Goal: Browse casually: Explore the website without a specific task or goal

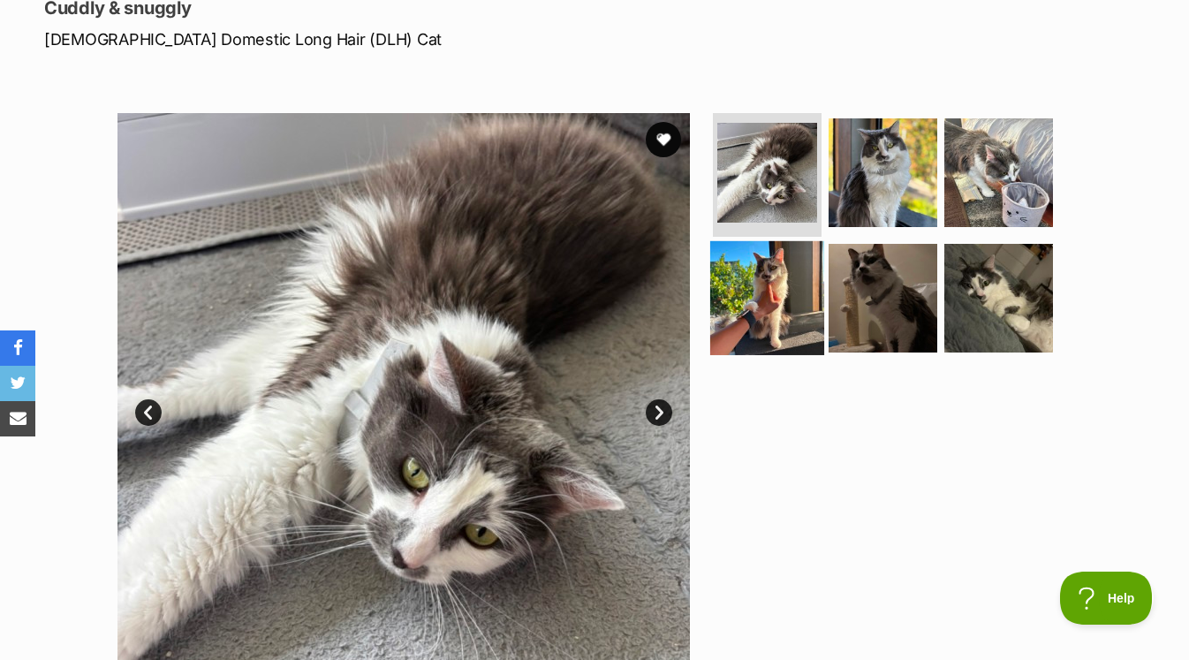
click at [753, 255] on img at bounding box center [768, 297] width 114 height 114
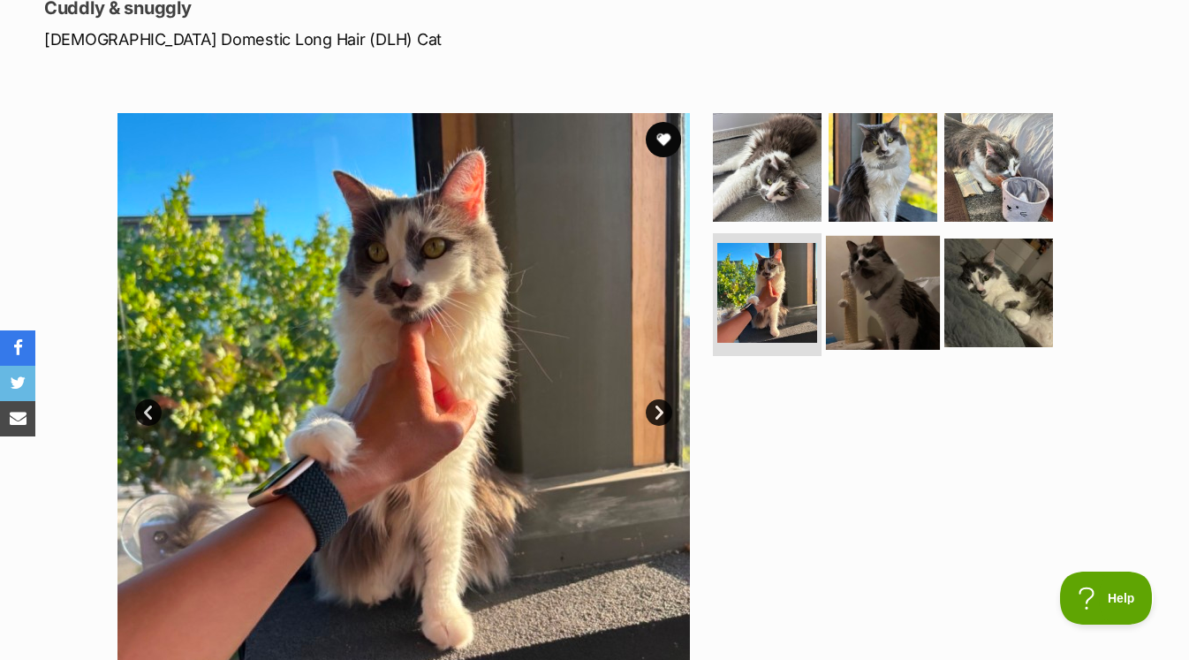
click at [855, 288] on img at bounding box center [883, 292] width 114 height 114
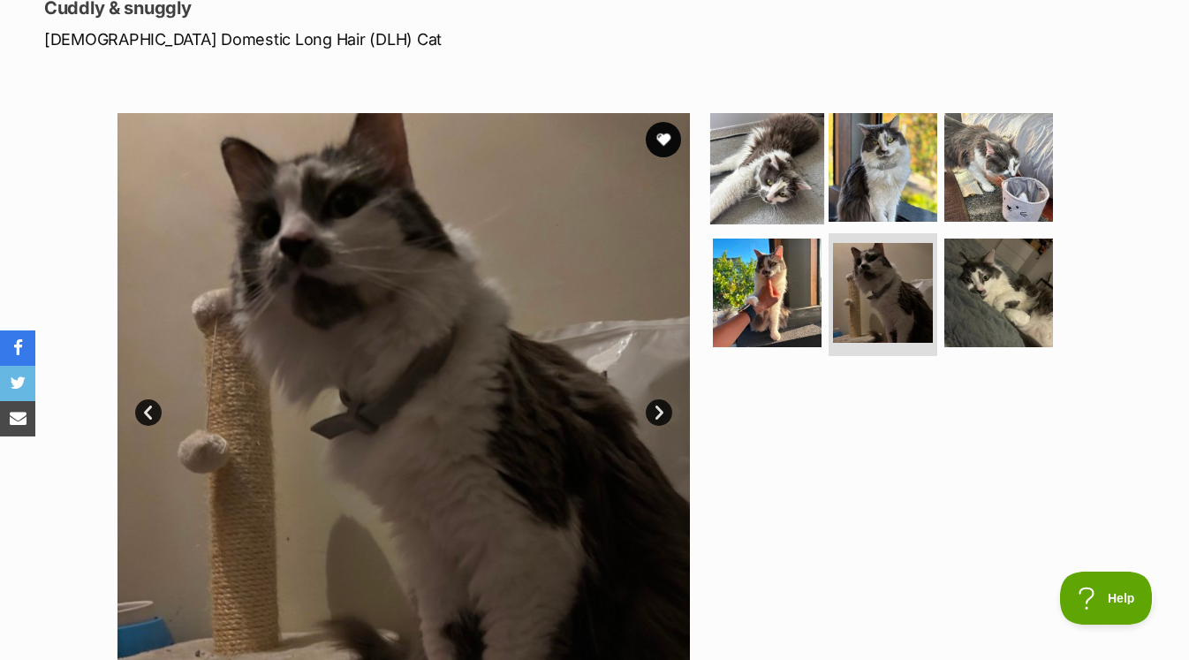
click at [773, 204] on img at bounding box center [768, 167] width 114 height 114
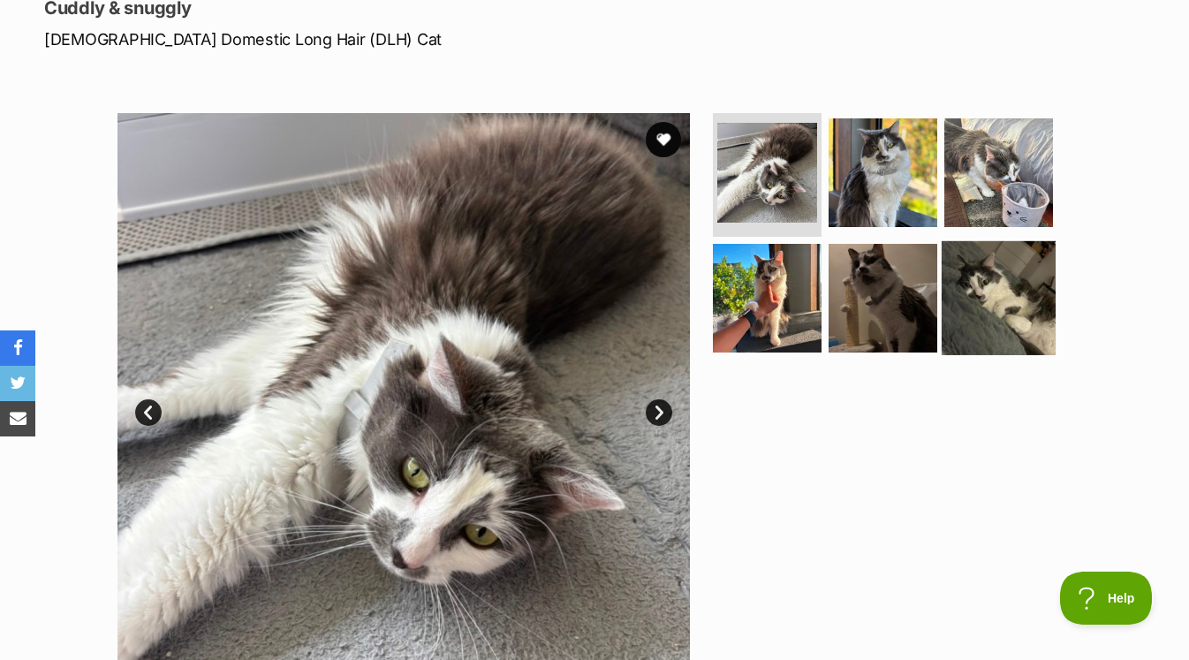
click at [975, 320] on img at bounding box center [999, 297] width 114 height 114
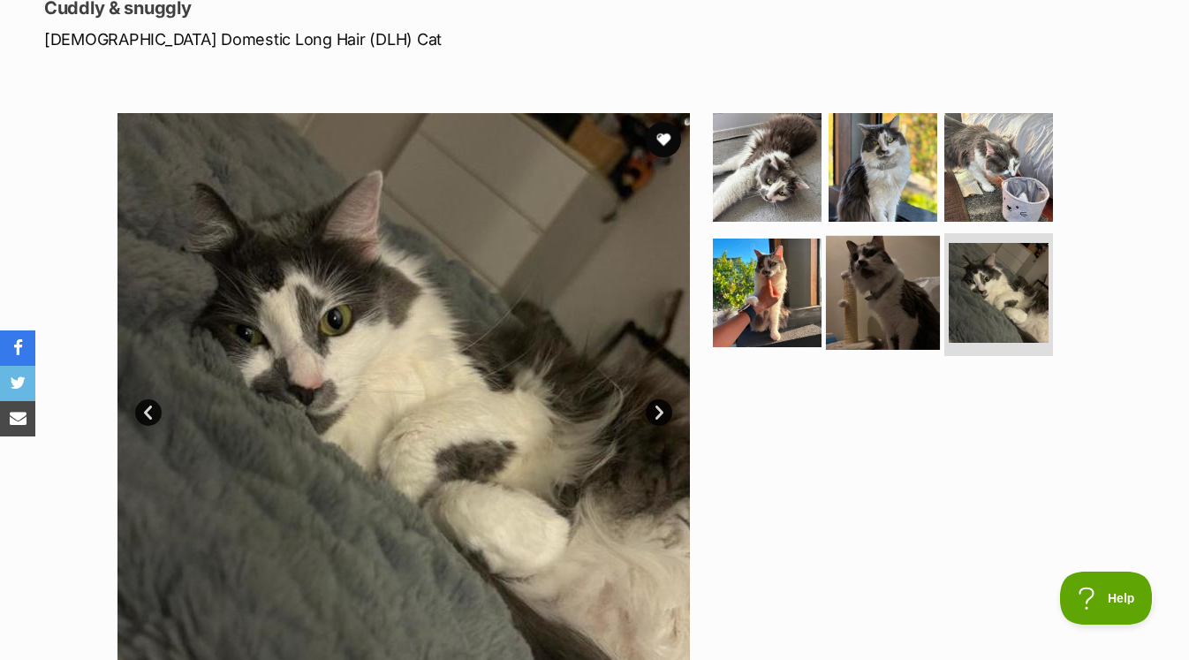
click at [840, 303] on img at bounding box center [883, 292] width 114 height 114
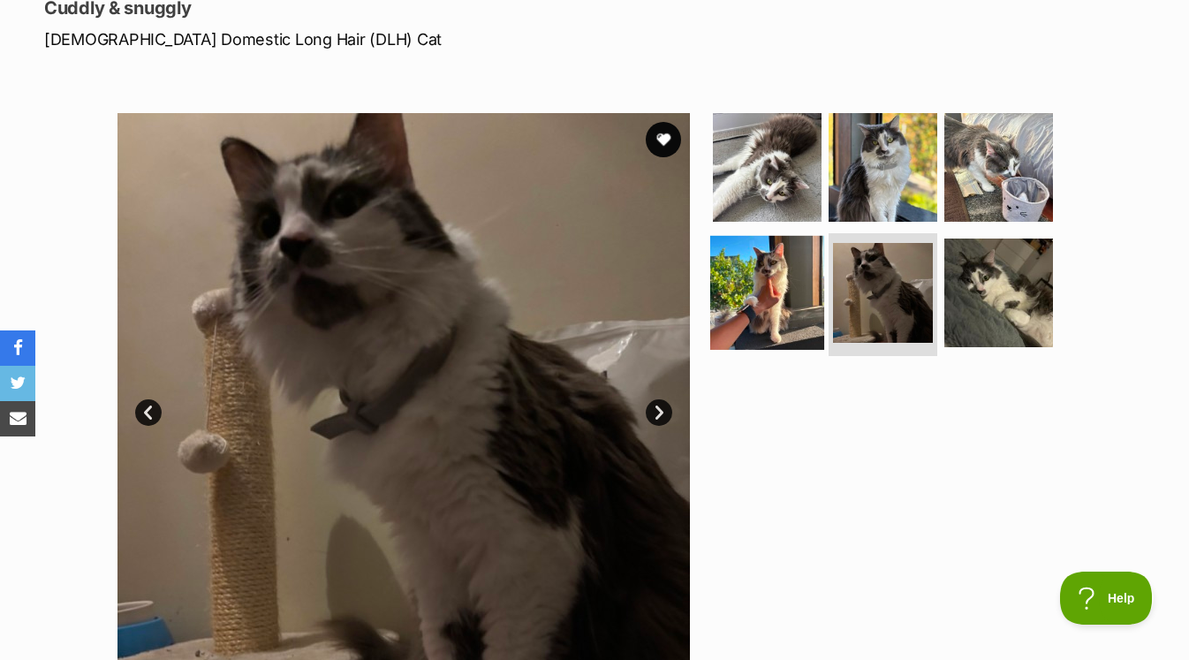
click at [779, 277] on img at bounding box center [768, 292] width 114 height 114
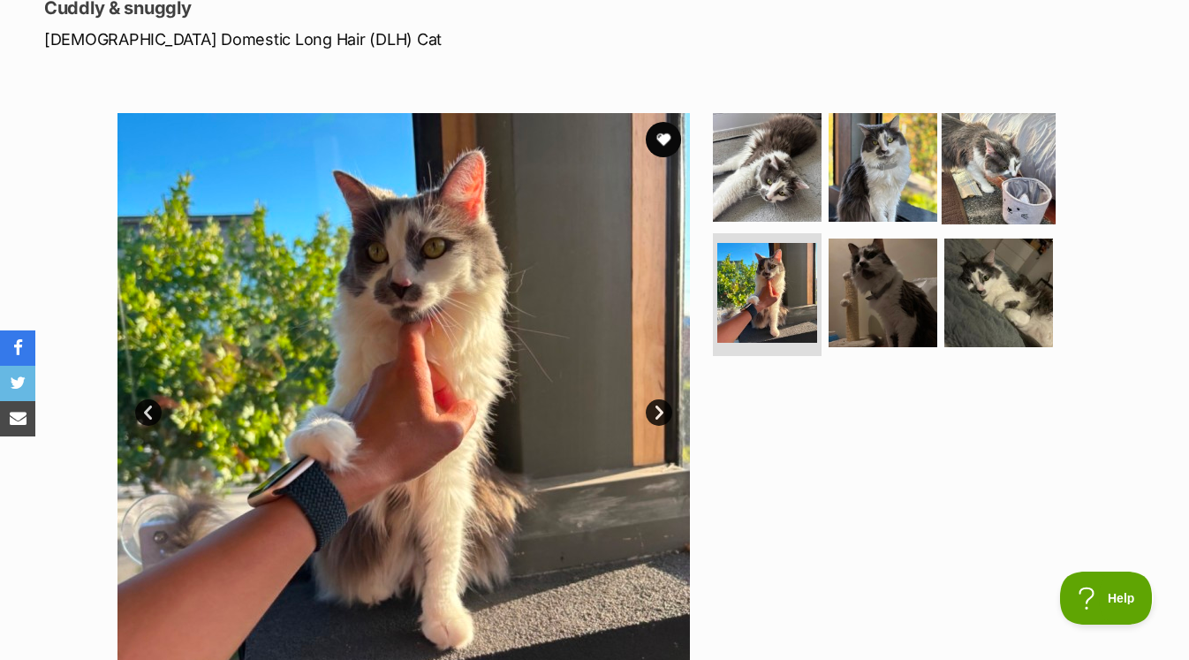
click at [963, 144] on img at bounding box center [999, 167] width 114 height 114
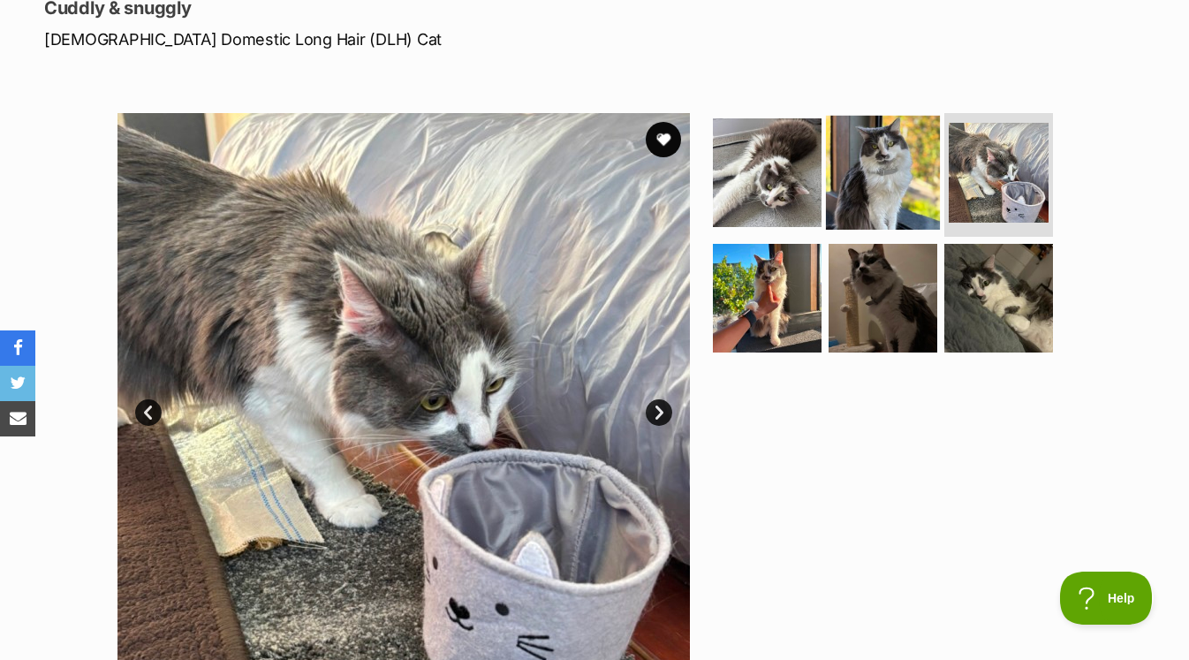
click at [881, 162] on img at bounding box center [883, 173] width 114 height 114
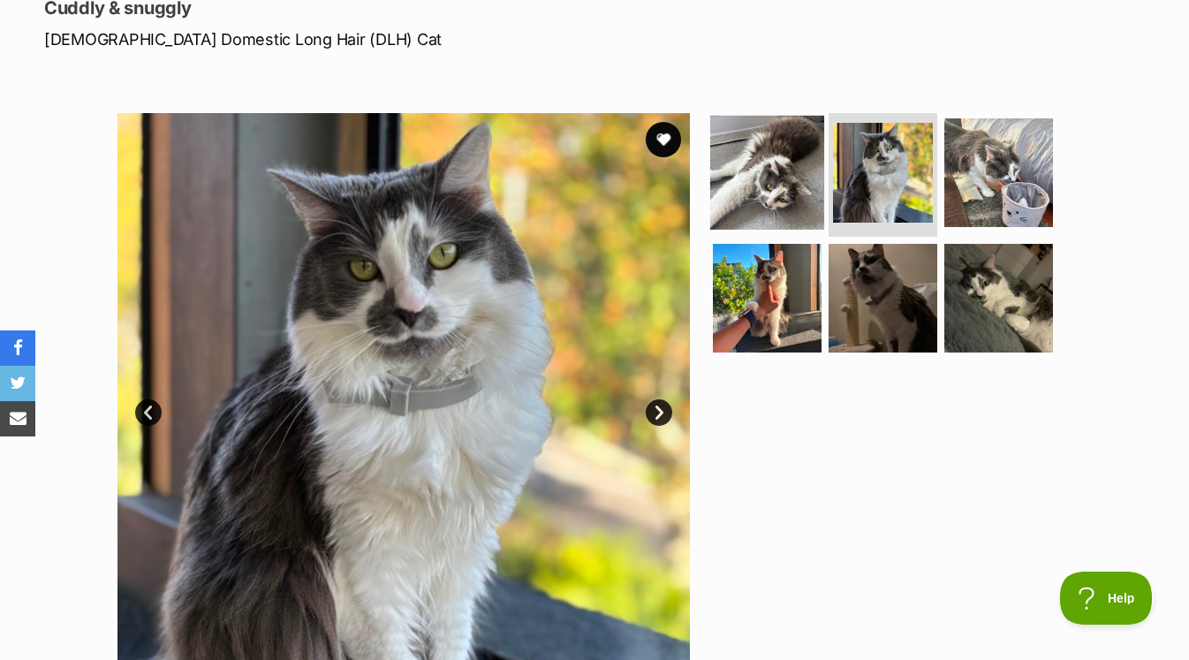
click at [773, 177] on img at bounding box center [768, 173] width 114 height 114
click at [243, 385] on img at bounding box center [404, 399] width 573 height 573
click at [409, 392] on img at bounding box center [404, 399] width 573 height 573
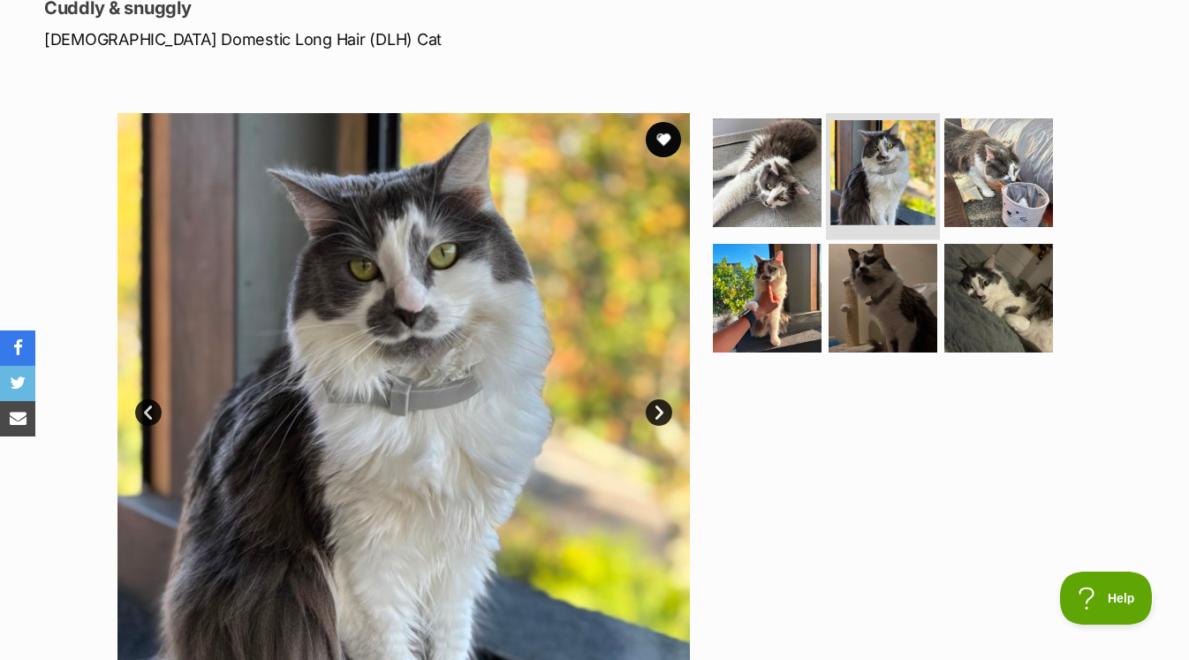
click at [883, 149] on img at bounding box center [883, 172] width 105 height 105
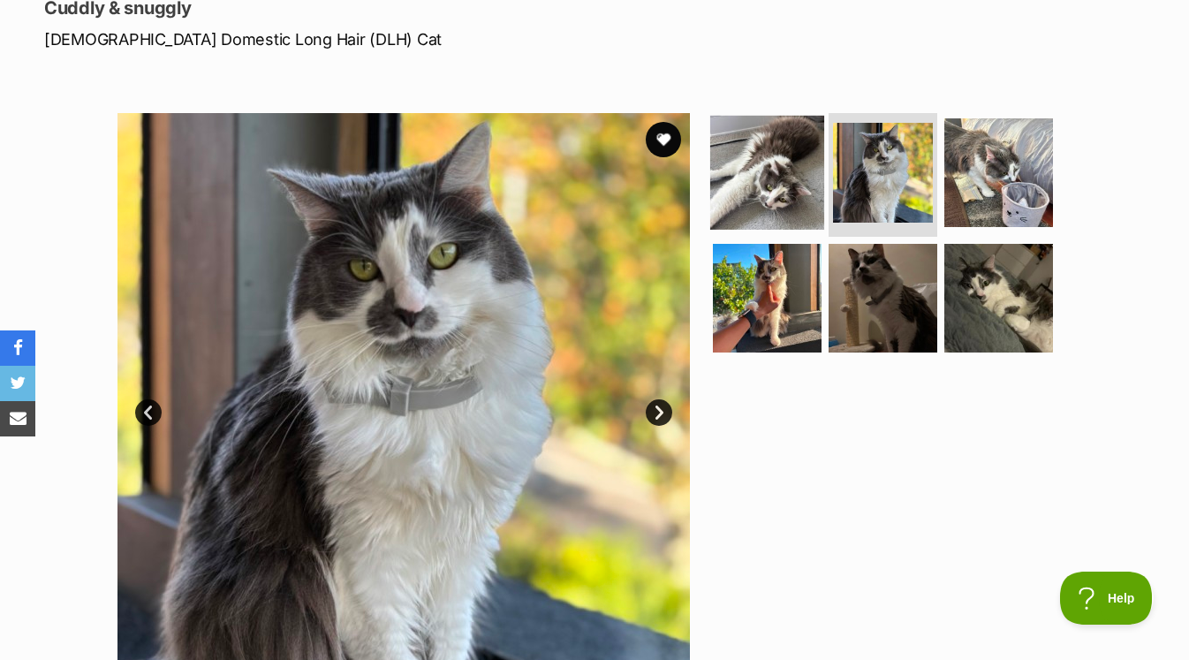
click at [772, 156] on img at bounding box center [768, 173] width 114 height 114
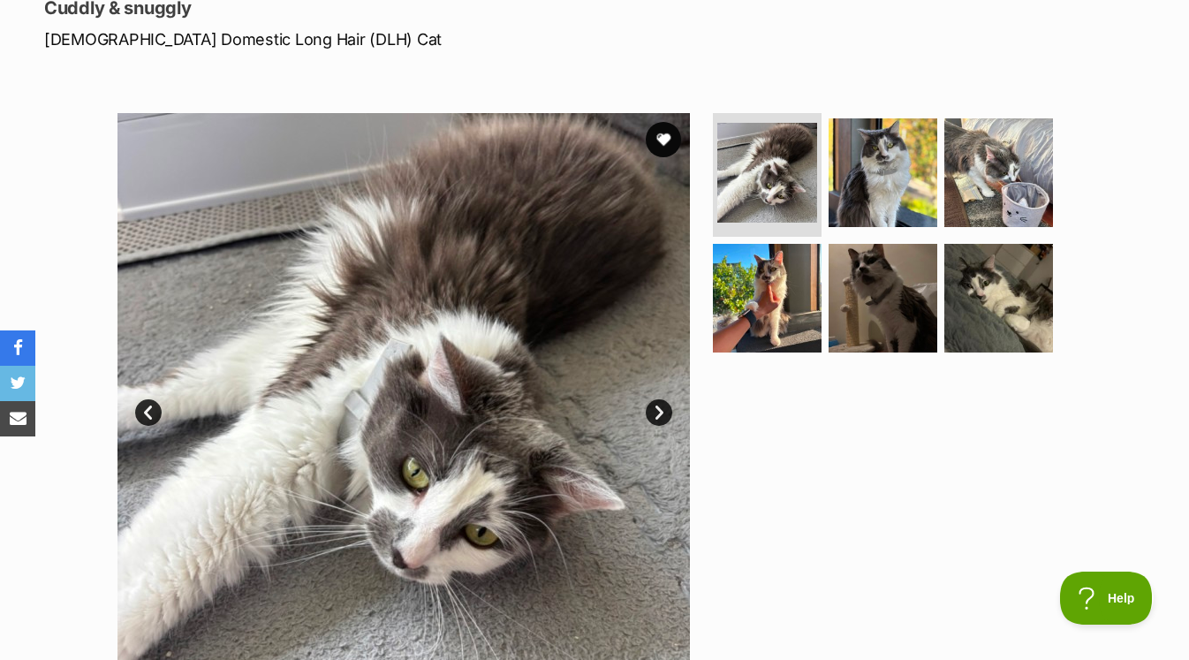
click at [652, 3] on p "Cuddly & snuggly" at bounding box center [385, 8] width 682 height 25
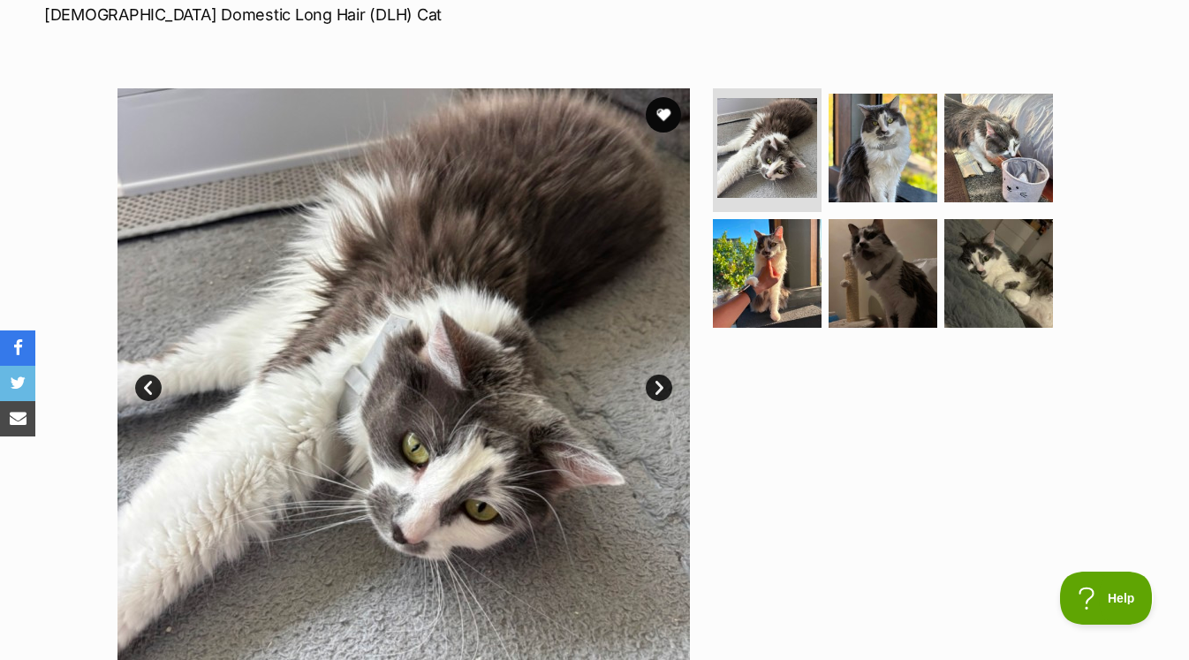
scroll to position [290, 0]
